Goal: Find specific page/section: Find specific page/section

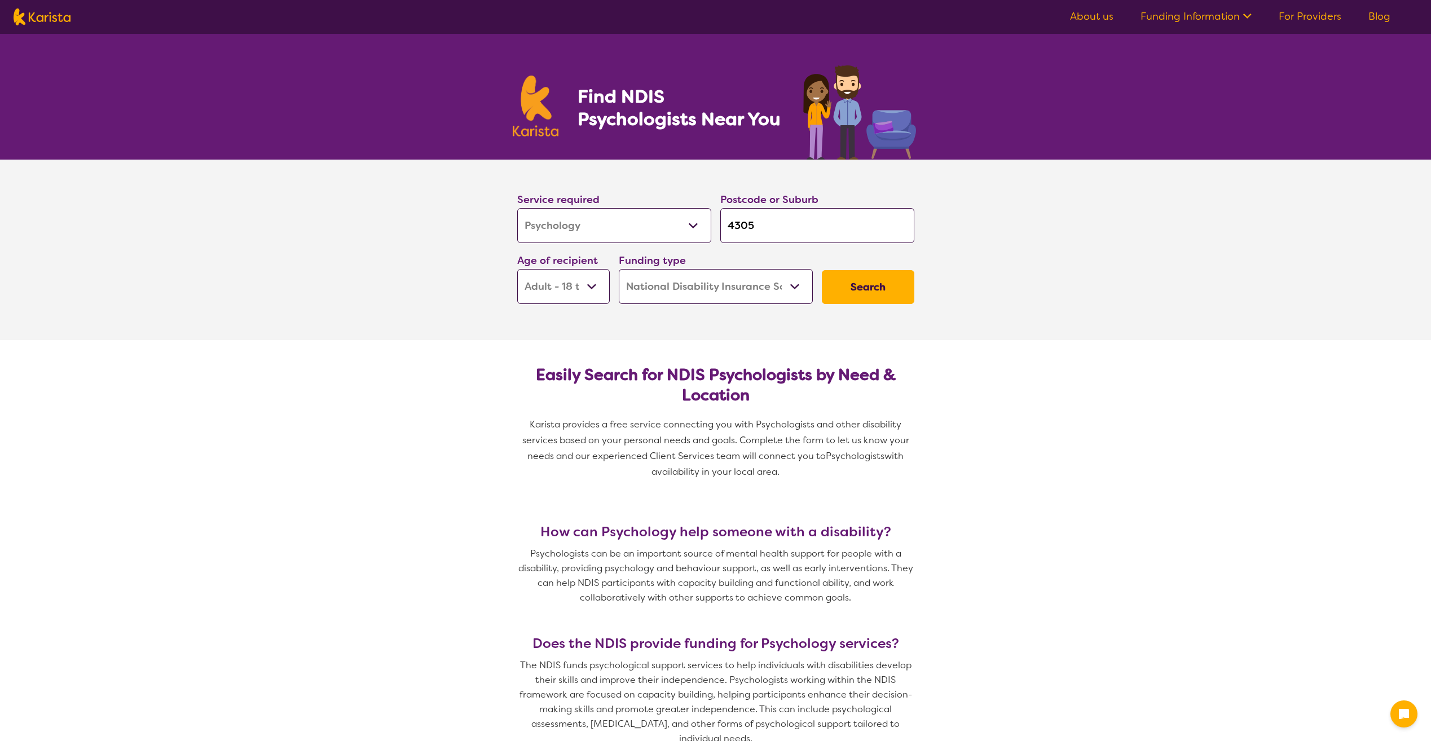
select select "Psychology"
select select "AD"
select select "NDIS"
select select "Psychology"
select select "AD"
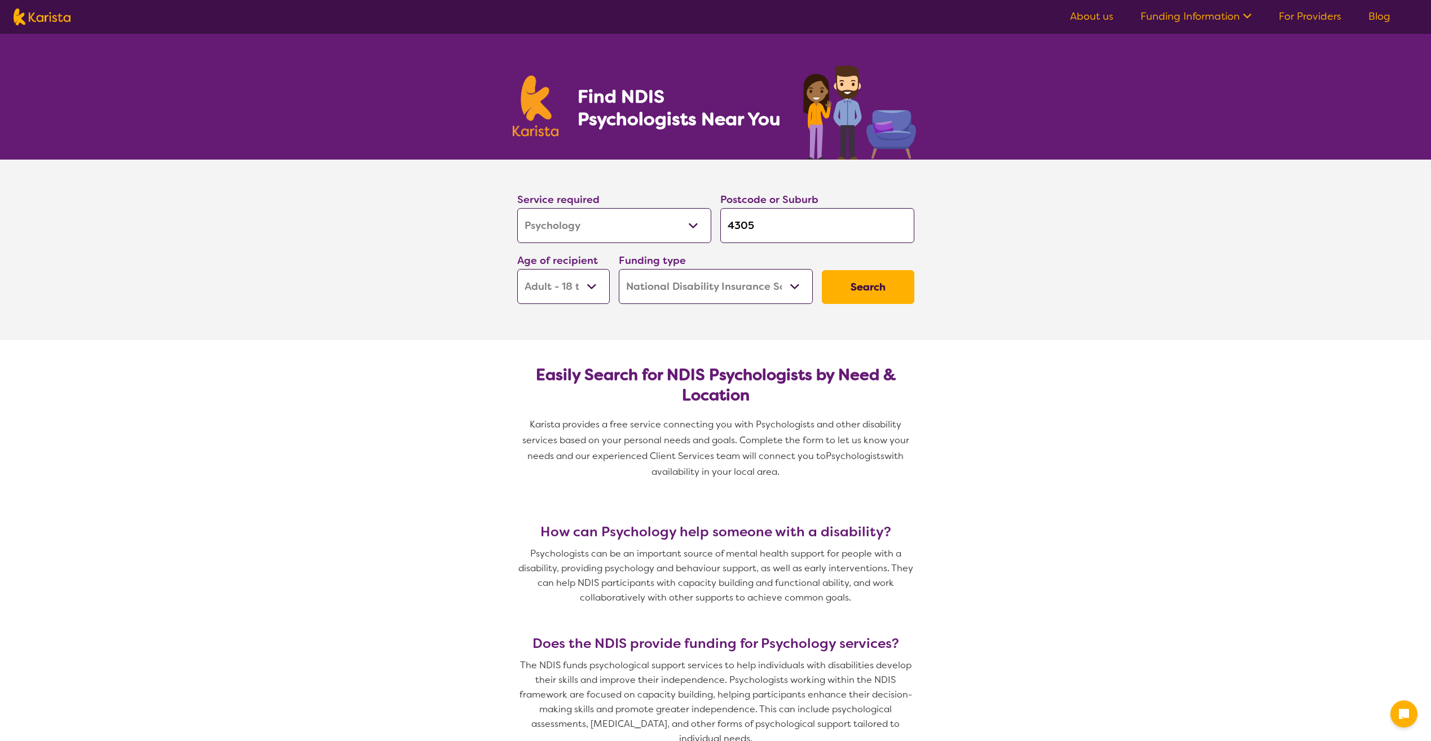
select select "NDIS"
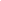
select select "Psychology"
select select "AD"
select select "NDIS"
select select "Psychology"
select select "AD"
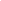
select select "NDIS"
